Goal: Transaction & Acquisition: Purchase product/service

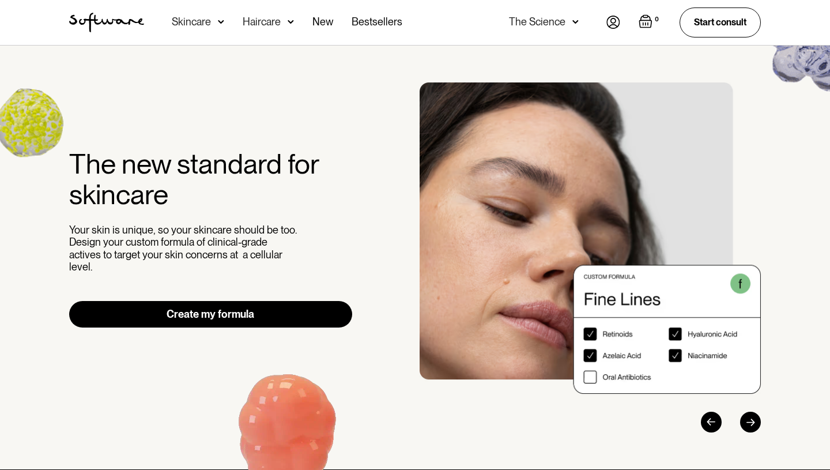
click at [251, 308] on link "Create my formula" at bounding box center [210, 314] width 283 height 27
